Goal: Find specific page/section: Find specific page/section

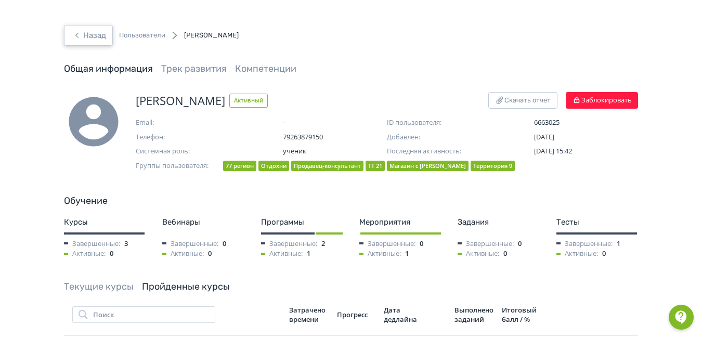
click at [91, 34] on button "Назад" at bounding box center [88, 35] width 49 height 21
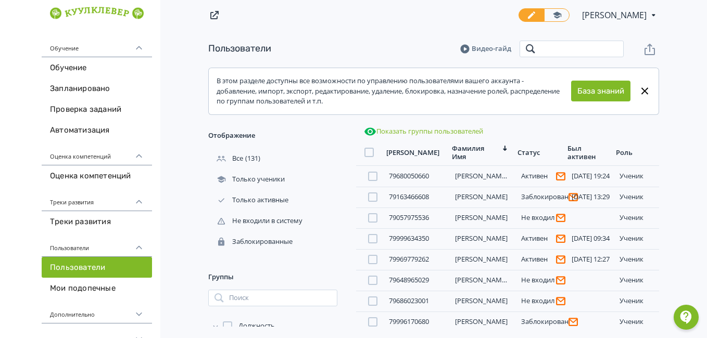
click at [540, 52] on input "search" at bounding box center [571, 49] width 104 height 17
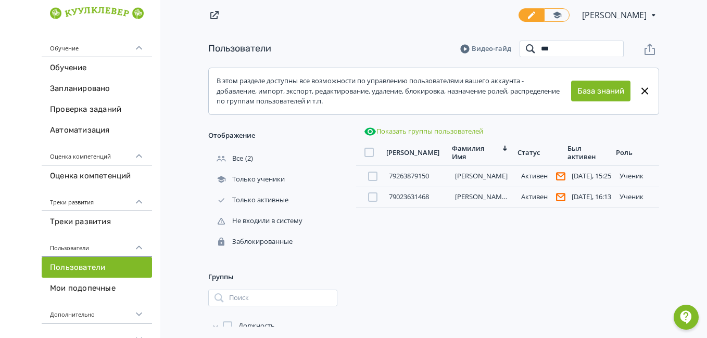
type input "*****"
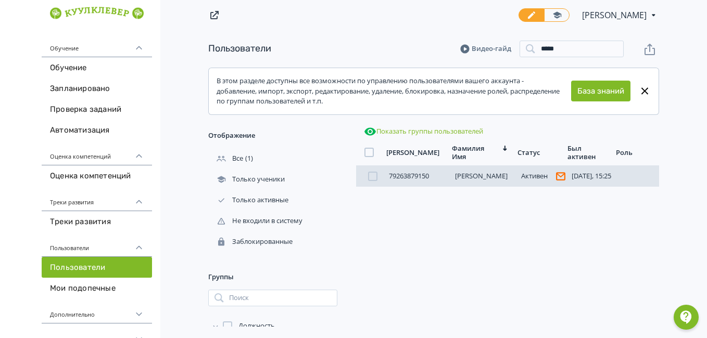
click at [472, 175] on link "[PERSON_NAME]" at bounding box center [481, 175] width 53 height 9
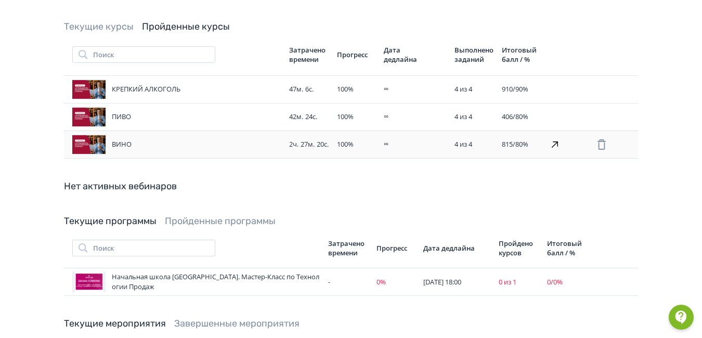
scroll to position [156, 0]
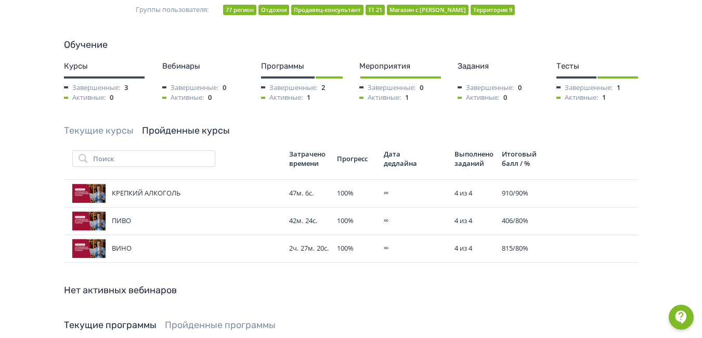
click at [153, 127] on link "Пройденные курсы" at bounding box center [186, 130] width 88 height 11
click at [120, 127] on link "Текущие курсы" at bounding box center [99, 130] width 70 height 11
click at [108, 129] on link "Текущие курсы" at bounding box center [99, 130] width 70 height 11
click at [163, 130] on link "Пройденные курсы" at bounding box center [186, 130] width 88 height 11
click at [179, 133] on link "Пройденные курсы" at bounding box center [186, 130] width 88 height 11
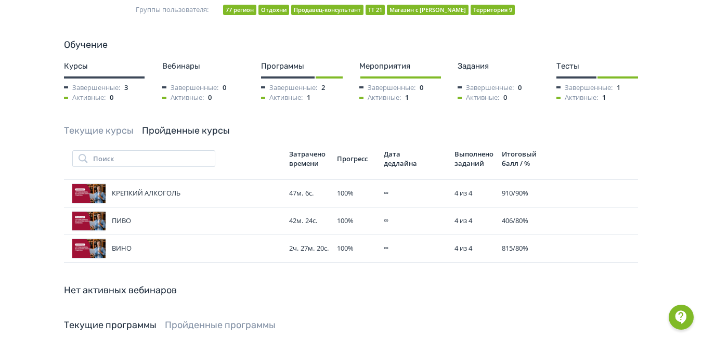
click at [96, 132] on link "Текущие курсы" at bounding box center [99, 130] width 70 height 11
click at [181, 130] on link "Пройденные курсы" at bounding box center [186, 130] width 88 height 11
click at [94, 131] on link "Текущие курсы" at bounding box center [99, 130] width 70 height 11
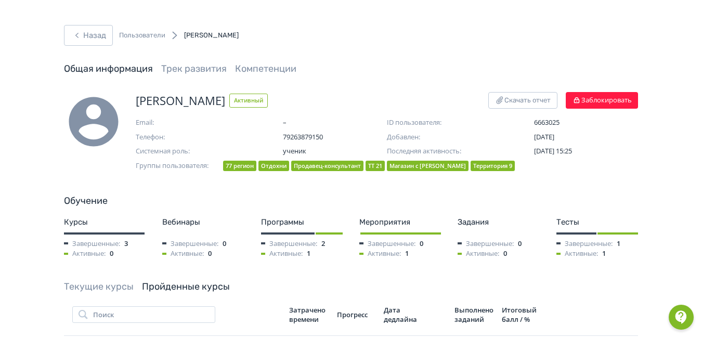
click at [191, 221] on div "Вебинары" at bounding box center [203, 222] width 82 height 12
click at [277, 226] on div "Программы" at bounding box center [302, 222] width 82 height 12
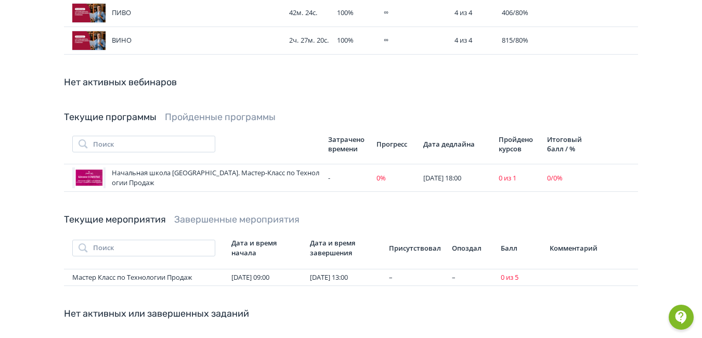
scroll to position [468, 0]
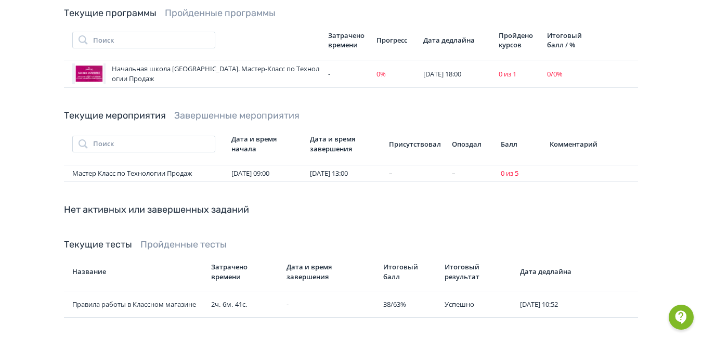
click at [219, 116] on link "Завершенные мероприятия" at bounding box center [236, 115] width 125 height 11
click at [94, 115] on link "Текущие мероприятия" at bounding box center [115, 115] width 102 height 11
click at [180, 109] on div "Текущие мероприятия Завершенные мероприятия Поиск Дата и время начала Дата и вр…" at bounding box center [351, 145] width 574 height 73
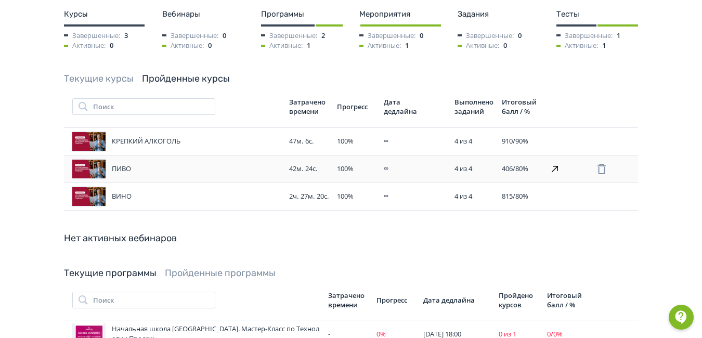
scroll to position [0, 0]
